Goal: Transaction & Acquisition: Download file/media

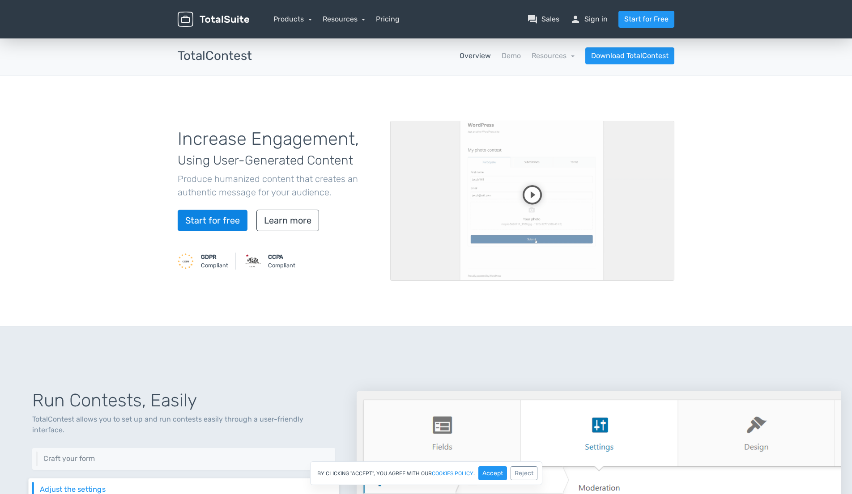
click at [216, 217] on link "Start for free" at bounding box center [213, 220] width 70 height 21
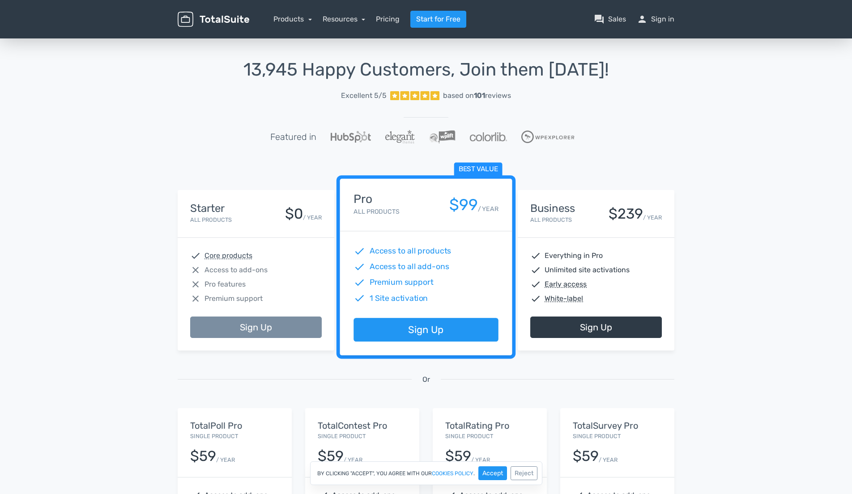
click at [256, 324] on link "Sign Up" at bounding box center [256, 327] width 132 height 21
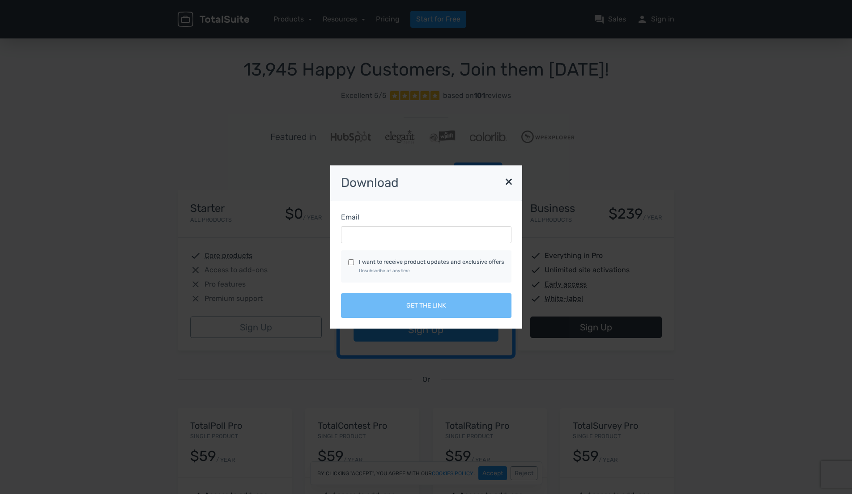
click at [352, 260] on input "I want to receive product updates and exclusive offers Unsubscribe at anytime" at bounding box center [351, 262] width 6 height 6
checkbox input "true"
click at [380, 232] on input "Email" at bounding box center [426, 234] width 170 height 17
type input "focus_commute.7w@icloud.com"
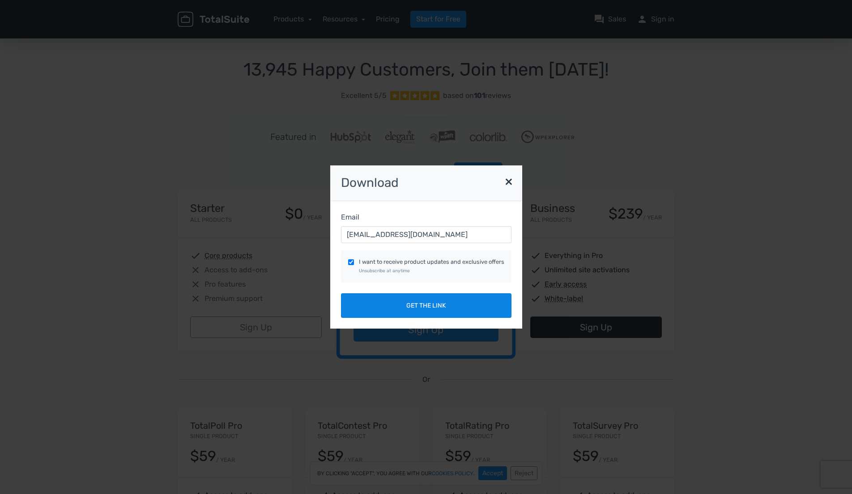
click at [440, 305] on button "Get the link" at bounding box center [426, 305] width 170 height 25
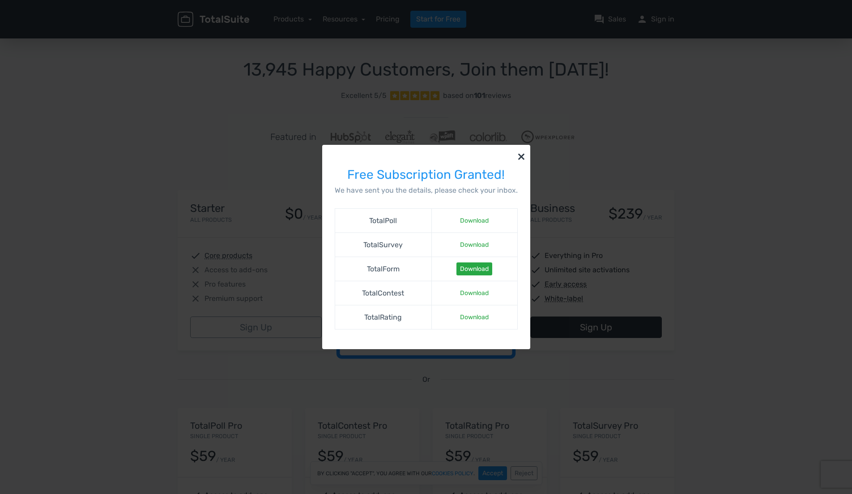
scroll to position [4, 0]
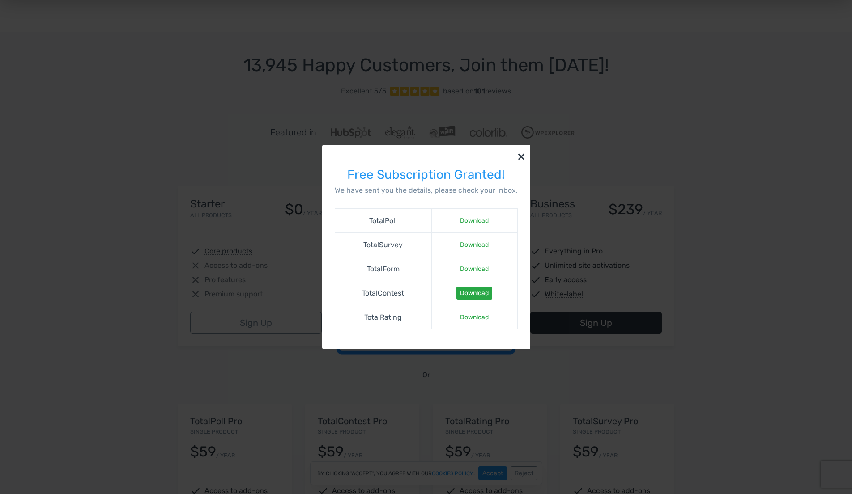
click at [469, 293] on link "Download" at bounding box center [474, 293] width 36 height 13
click at [473, 247] on link "Download" at bounding box center [474, 244] width 36 height 13
click at [473, 222] on link "Download" at bounding box center [474, 220] width 36 height 13
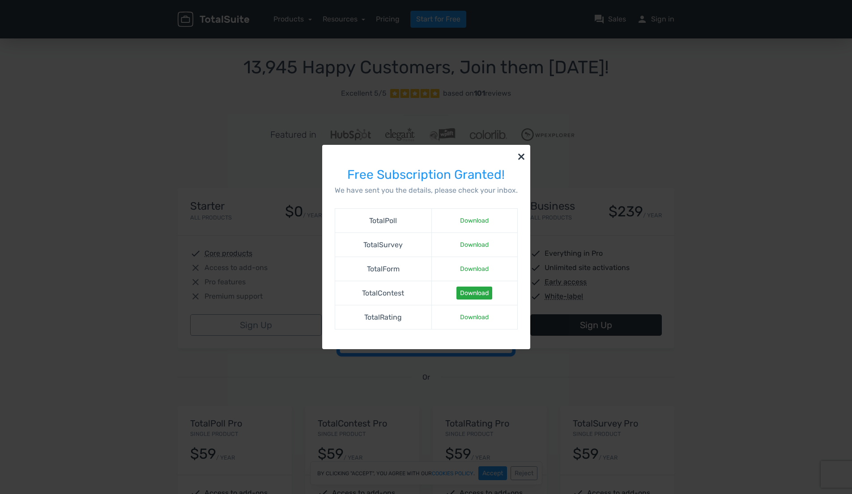
scroll to position [0, 0]
click at [469, 317] on link "Download" at bounding box center [474, 317] width 36 height 13
click at [470, 267] on link "Download" at bounding box center [474, 269] width 36 height 13
click at [518, 156] on button "×" at bounding box center [521, 156] width 18 height 22
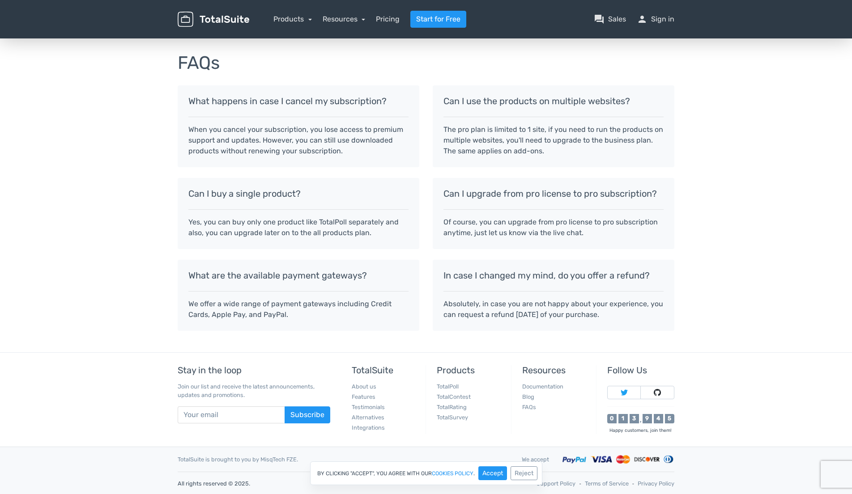
scroll to position [691, 0]
click at [375, 417] on link "Alternatives" at bounding box center [368, 418] width 33 height 7
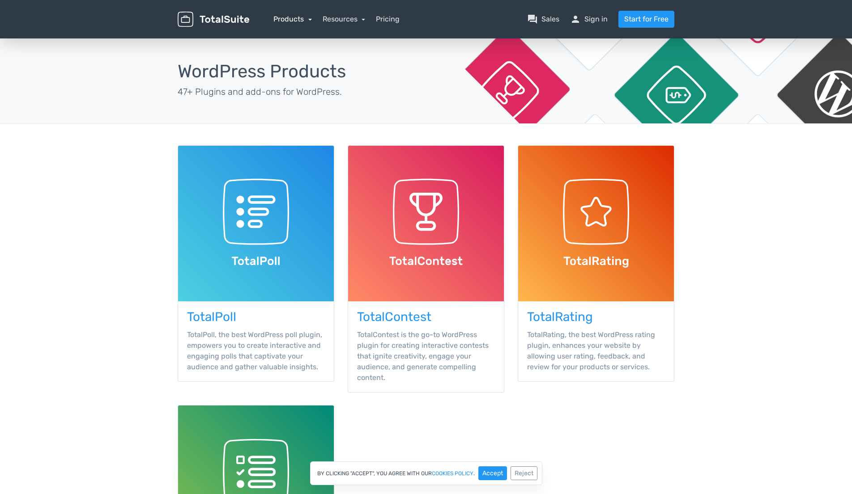
click at [301, 20] on link "Products" at bounding box center [292, 19] width 38 height 8
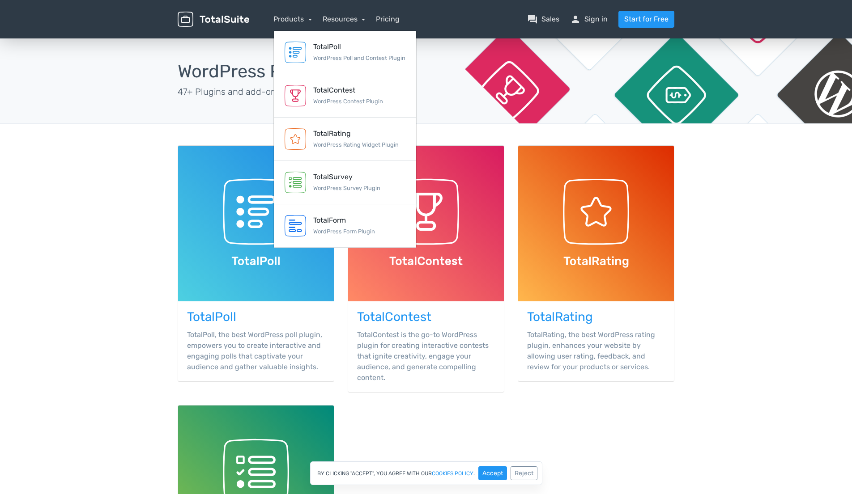
click at [607, 405] on div "TotalPoll TotalPoll, the best WordPress poll plugin, empowers you to create int…" at bounding box center [426, 399] width 510 height 509
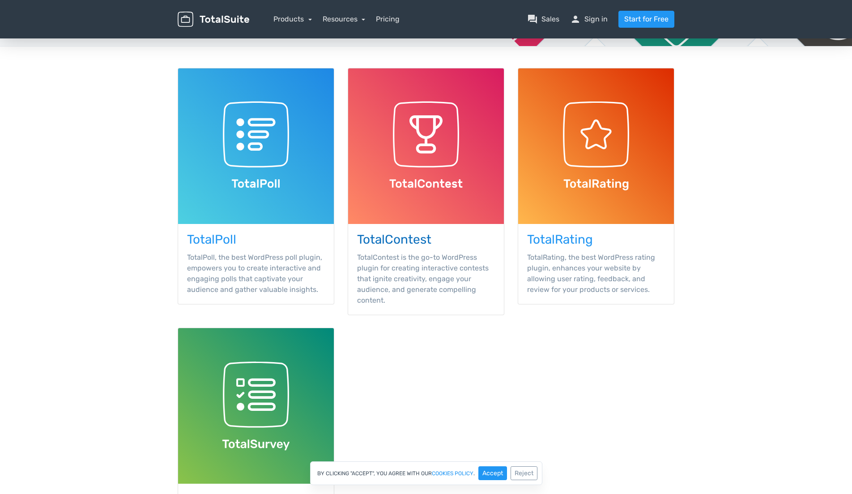
scroll to position [79, 0]
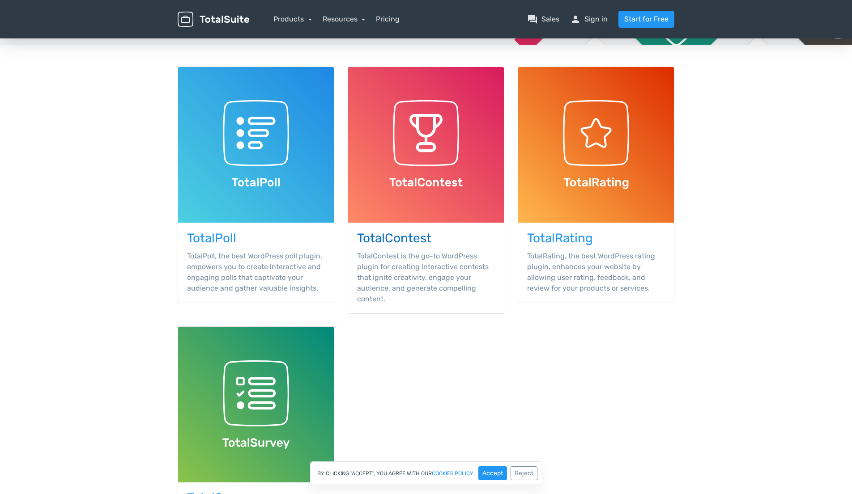
click at [426, 159] on img at bounding box center [426, 145] width 156 height 156
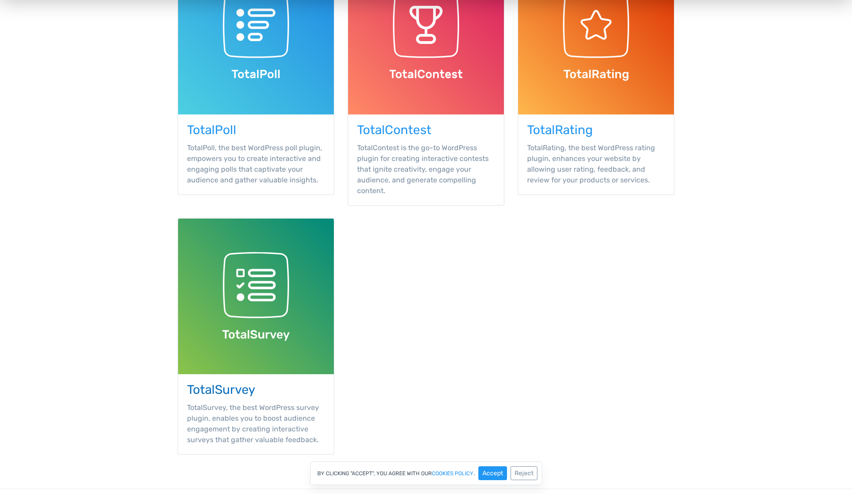
scroll to position [189, 0]
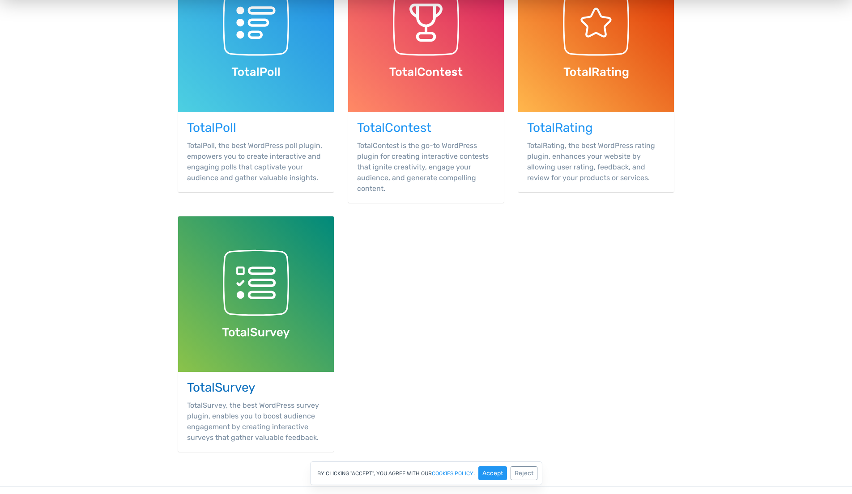
click at [260, 292] on img at bounding box center [256, 295] width 156 height 156
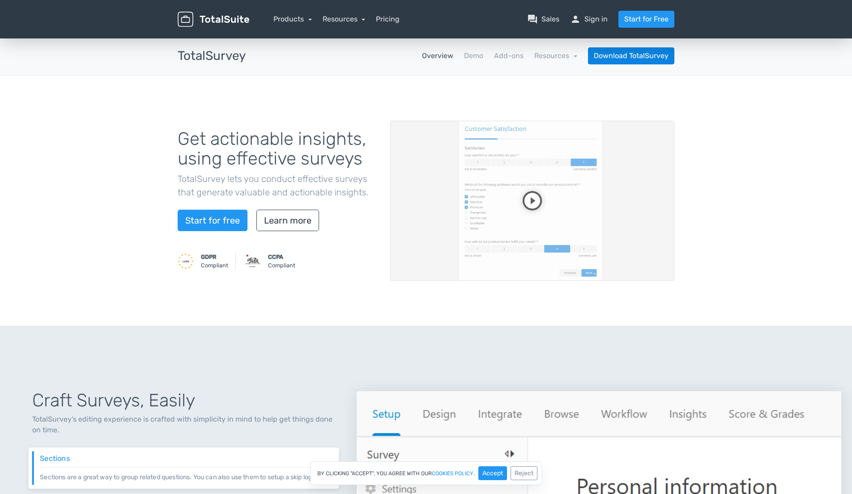
click at [628, 55] on link "Download TotalSurvey" at bounding box center [631, 55] width 86 height 17
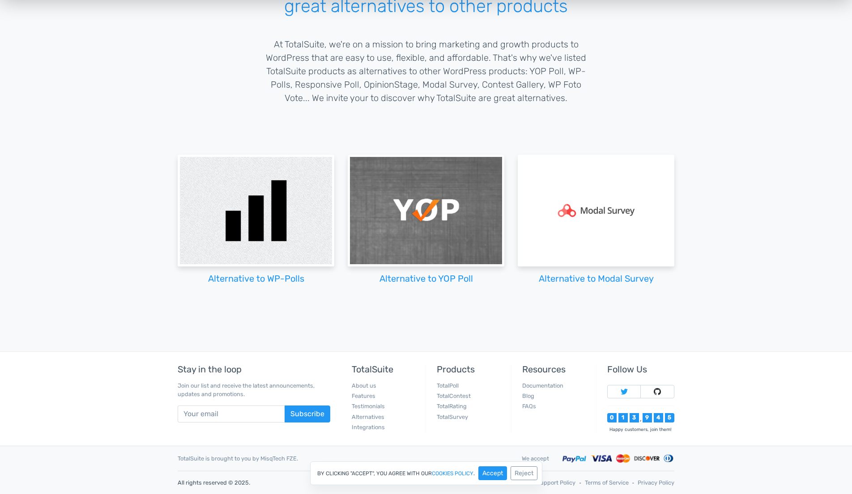
scroll to position [102, 0]
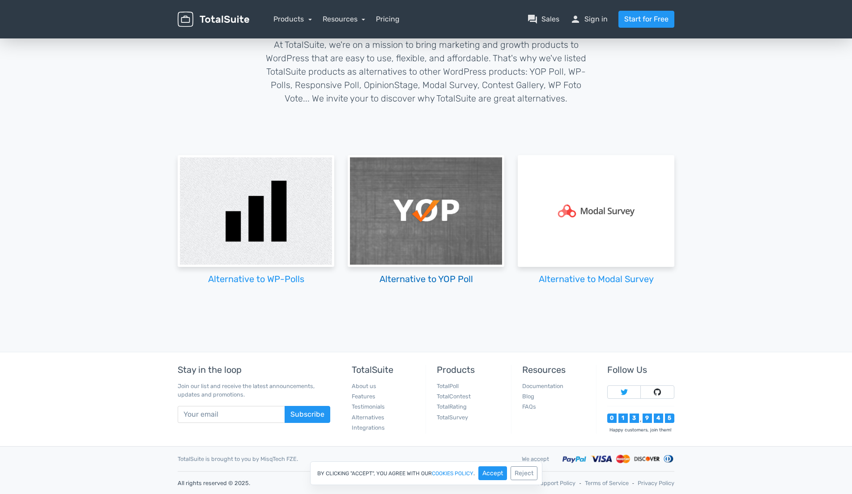
click at [430, 280] on h2 "Alternative to YOP Poll" at bounding box center [426, 279] width 157 height 10
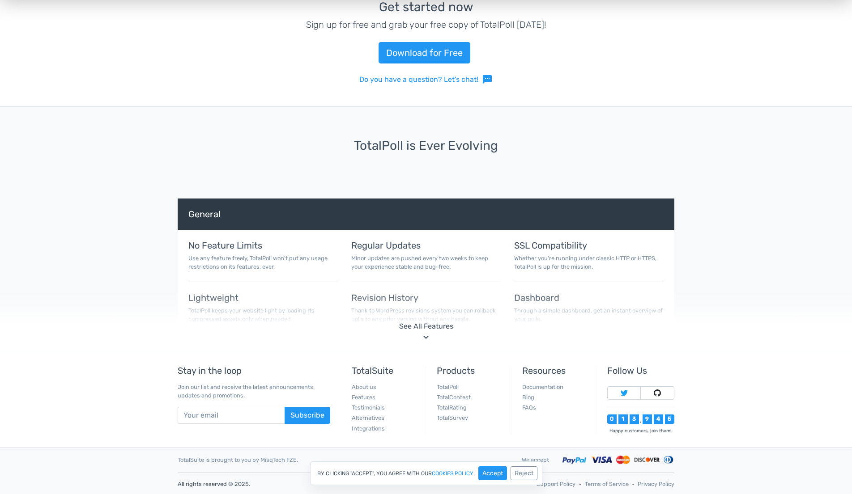
scroll to position [3750, 0]
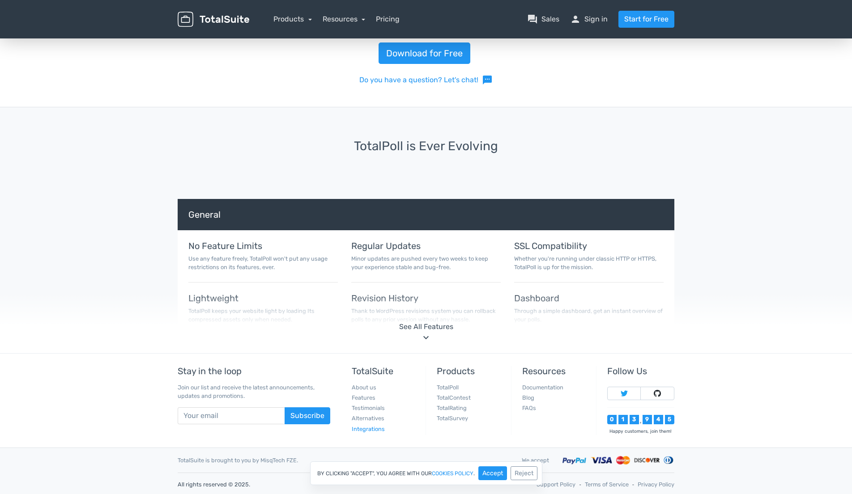
click at [367, 427] on link "Integrations" at bounding box center [368, 429] width 33 height 7
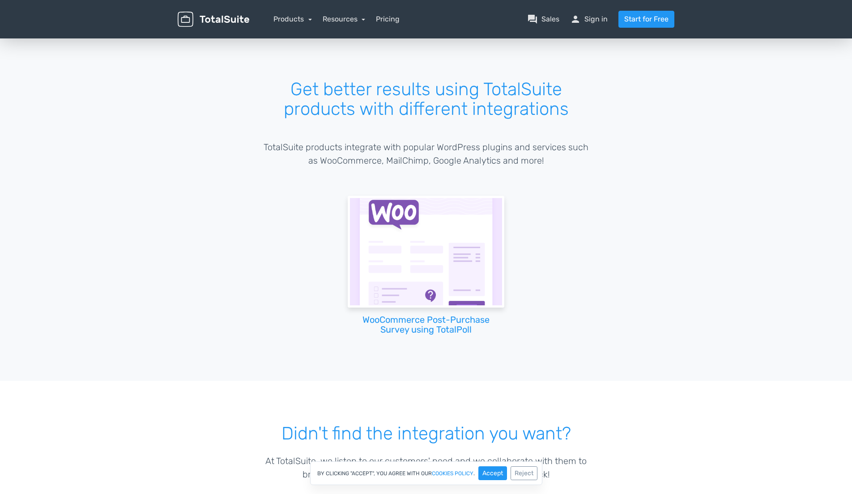
scroll to position [1, 0]
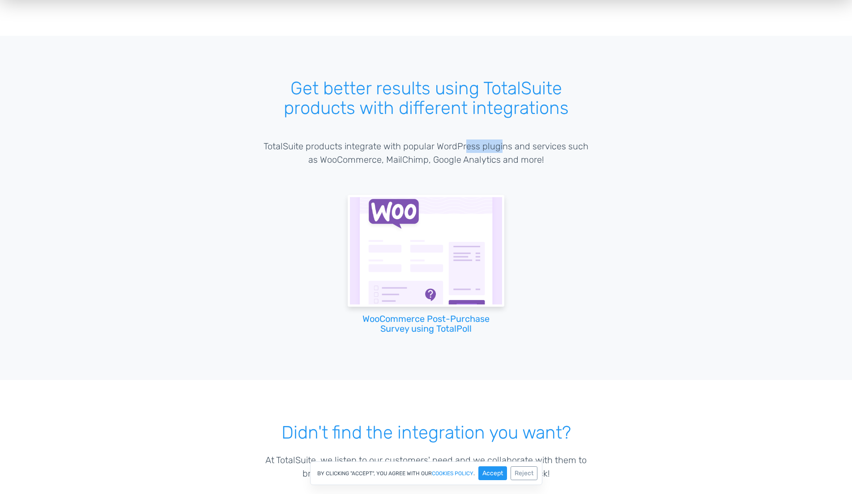
drag, startPoint x: 482, startPoint y: 146, endPoint x: 427, endPoint y: 157, distance: 56.1
click at [462, 147] on p "TotalSuite products integrate with popular WordPress plugins and services such …" at bounding box center [426, 153] width 327 height 27
drag, startPoint x: 408, startPoint y: 157, endPoint x: 445, endPoint y: 158, distance: 36.2
click at [430, 158] on p "TotalSuite products integrate with popular WordPress plugins and services such …" at bounding box center [426, 153] width 327 height 27
drag, startPoint x: 471, startPoint y: 158, endPoint x: 425, endPoint y: 160, distance: 45.6
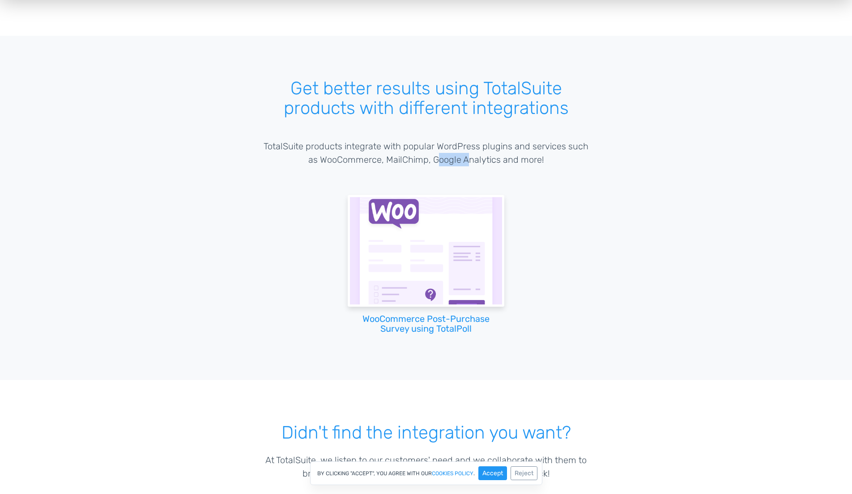
click at [435, 160] on p "TotalSuite products integrate with popular WordPress plugins and services such …" at bounding box center [426, 153] width 327 height 27
drag, startPoint x: 420, startPoint y: 160, endPoint x: 413, endPoint y: 161, distance: 7.2
click at [416, 160] on p "TotalSuite products integrate with popular WordPress plugins and services such …" at bounding box center [426, 153] width 327 height 27
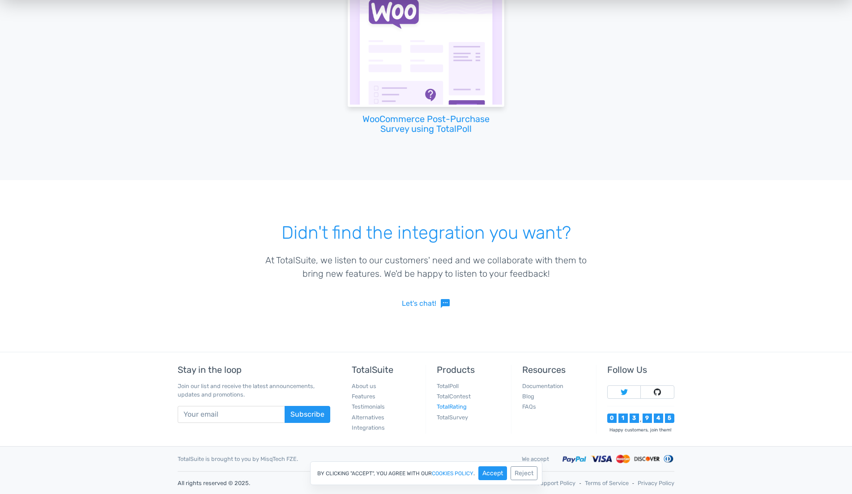
scroll to position [200, 0]
click at [457, 407] on link "TotalRating" at bounding box center [452, 408] width 30 height 7
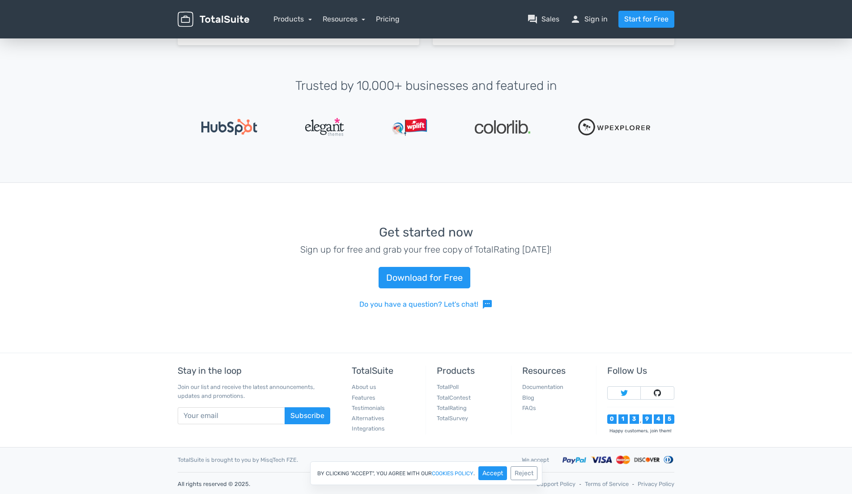
scroll to position [1932, 0]
click at [371, 416] on link "Alternatives" at bounding box center [368, 419] width 33 height 7
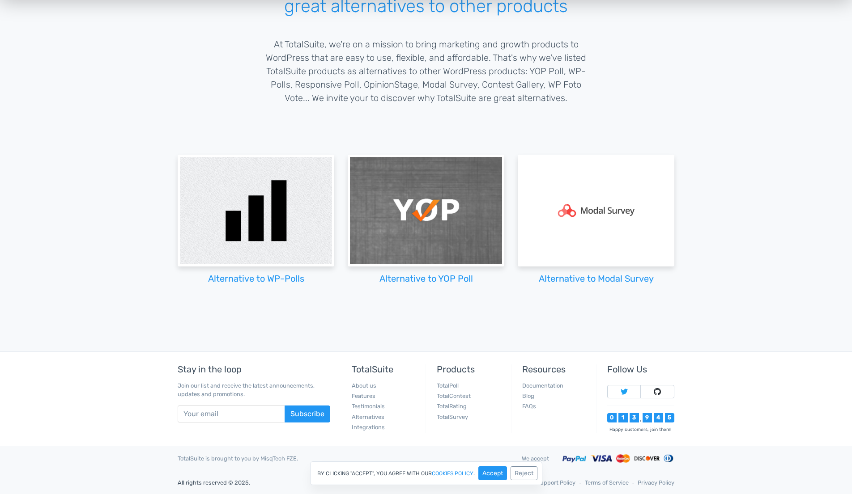
scroll to position [102, 0]
